Goal: Transaction & Acquisition: Purchase product/service

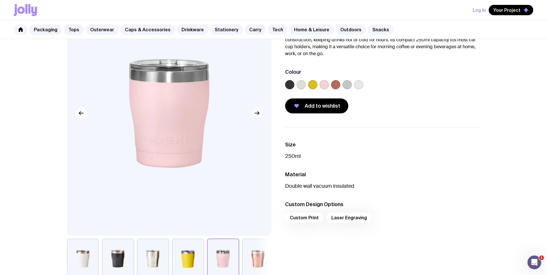
scroll to position [58, 0]
click at [157, 264] on button "button" at bounding box center [153, 258] width 32 height 40
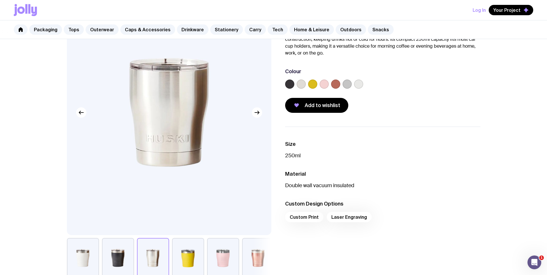
click at [72, 258] on button "button" at bounding box center [83, 258] width 32 height 40
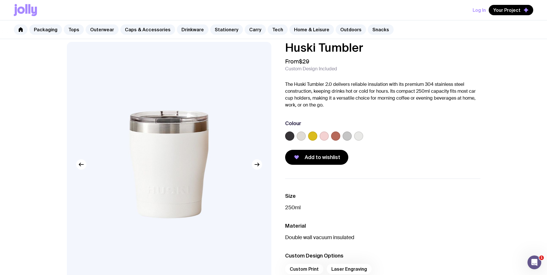
scroll to position [3, 0]
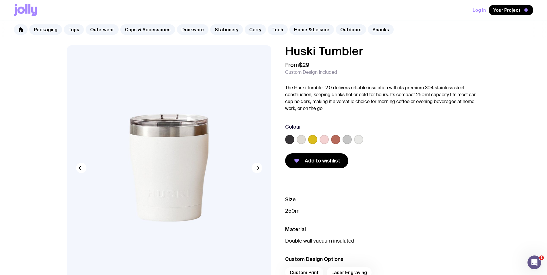
click at [358, 140] on label at bounding box center [358, 139] width 9 height 9
click at [0, 0] on input "radio" at bounding box center [0, 0] width 0 height 0
click at [304, 140] on label at bounding box center [300, 139] width 9 height 9
click at [0, 0] on input "radio" at bounding box center [0, 0] width 0 height 0
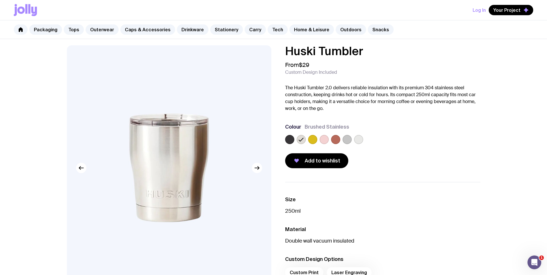
click at [303, 139] on icon at bounding box center [301, 139] width 7 height 7
click at [0, 0] on input "radio" at bounding box center [0, 0] width 0 height 0
click at [346, 142] on label at bounding box center [346, 139] width 9 height 9
click at [0, 0] on input "radio" at bounding box center [0, 0] width 0 height 0
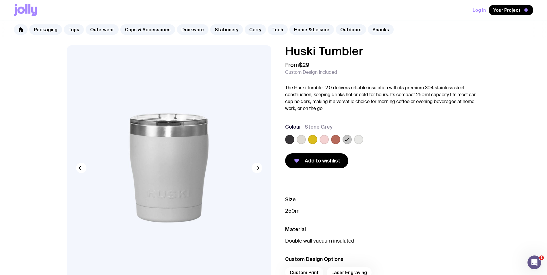
click at [357, 140] on label at bounding box center [358, 139] width 9 height 9
click at [0, 0] on input "radio" at bounding box center [0, 0] width 0 height 0
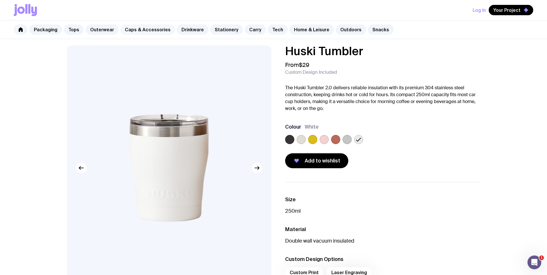
click at [144, 30] on link "Caps & Accessories" at bounding box center [147, 29] width 55 height 10
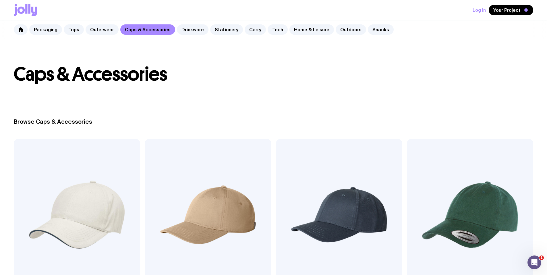
scroll to position [56, 0]
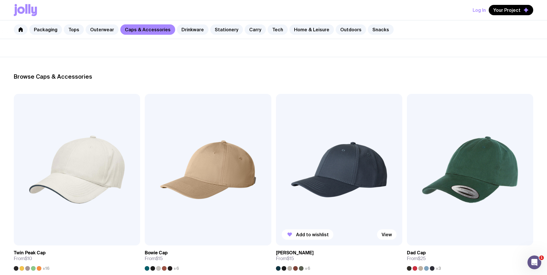
click at [276, 140] on img at bounding box center [339, 170] width 126 height 152
